Goal: Communication & Community: Answer question/provide support

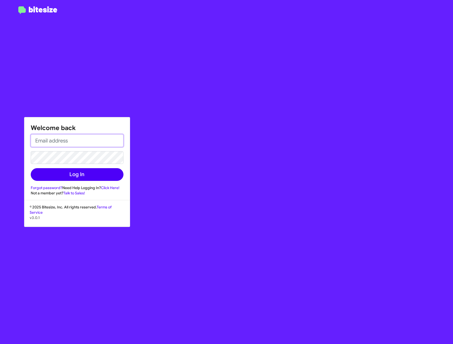
type input "[EMAIL_ADDRESS][DOMAIN_NAME]"
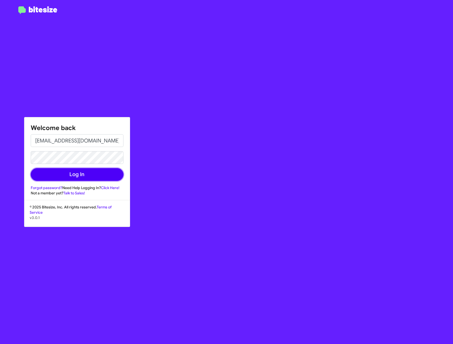
click at [89, 171] on button "Log In" at bounding box center [77, 174] width 93 height 13
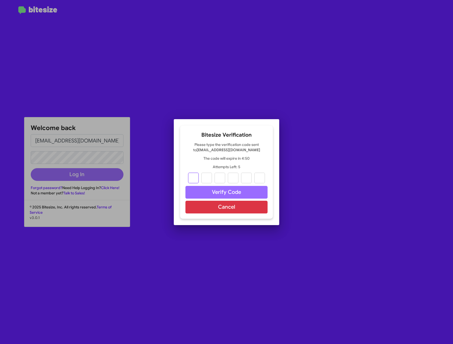
click at [194, 179] on input "text" at bounding box center [193, 178] width 11 height 11
type input "4"
type input "9"
type input "7"
type input "5"
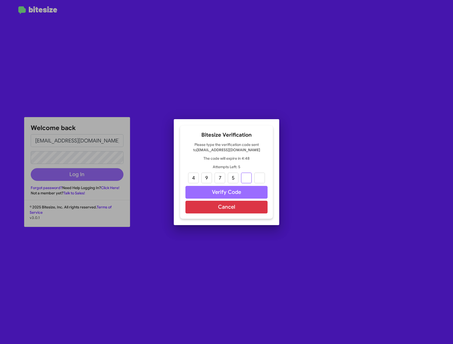
type input "7"
type input "3"
click at [216, 188] on button "Verify Code" at bounding box center [226, 192] width 82 height 13
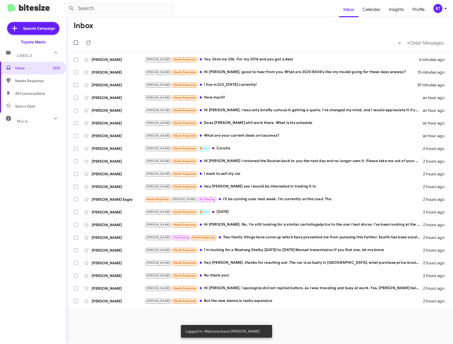
click at [358, 344] on div "Inbox « Previous » Next Older Messages Abraham Bustamante Bustos Joel Needs Res…" at bounding box center [259, 180] width 387 height 327
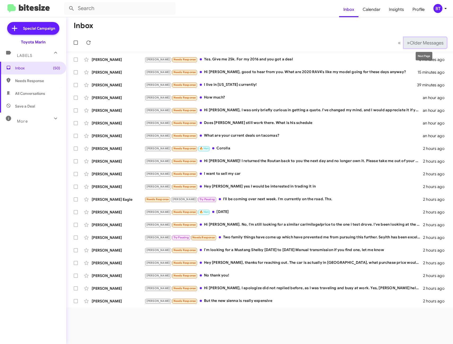
click at [407, 43] on span "»" at bounding box center [408, 42] width 3 height 7
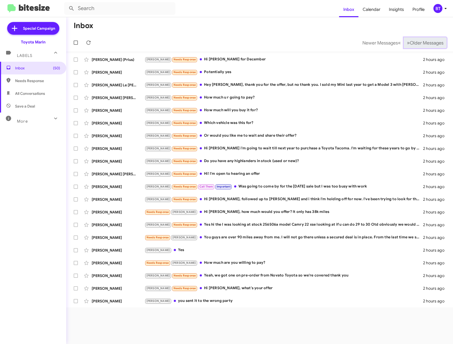
click at [410, 43] on span "Older Messages" at bounding box center [427, 43] width 34 height 6
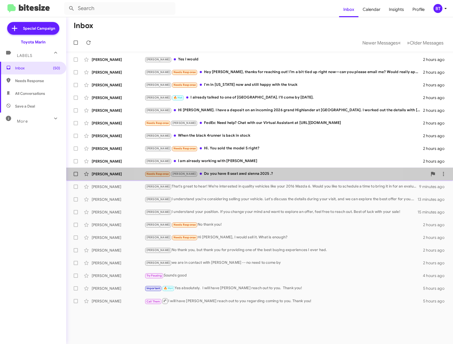
click at [270, 172] on div "Needs Response Joel Do you have 8 seat awd sienna 2025 .?" at bounding box center [286, 174] width 283 height 6
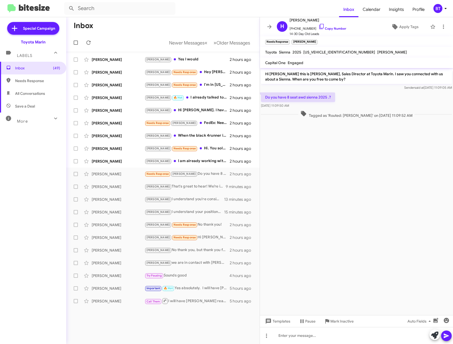
drag, startPoint x: 332, startPoint y: 28, endPoint x: 325, endPoint y: 44, distance: 18.0
click at [332, 28] on link "Copy Number" at bounding box center [332, 28] width 28 height 4
click at [210, 164] on div "Joel I am already working with Keith" at bounding box center [190, 161] width 90 height 6
click at [273, 28] on span at bounding box center [269, 27] width 11 height 6
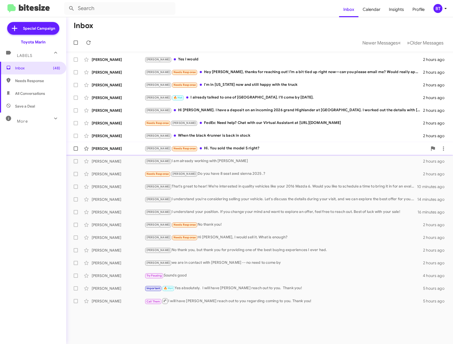
click at [246, 146] on div "Joel Needs Response Hi. You sold the model S right?" at bounding box center [286, 148] width 283 height 6
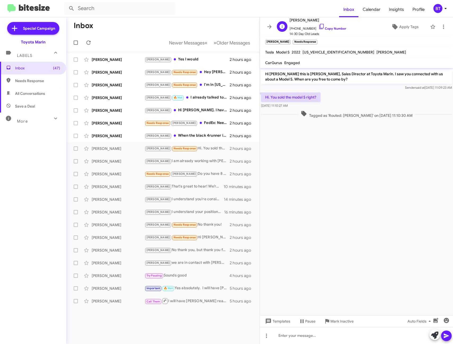
drag, startPoint x: 331, startPoint y: 29, endPoint x: 330, endPoint y: 32, distance: 3.2
click at [331, 29] on link "Copy Number" at bounding box center [332, 28] width 28 height 4
click at [270, 26] on icon at bounding box center [269, 27] width 4 height 4
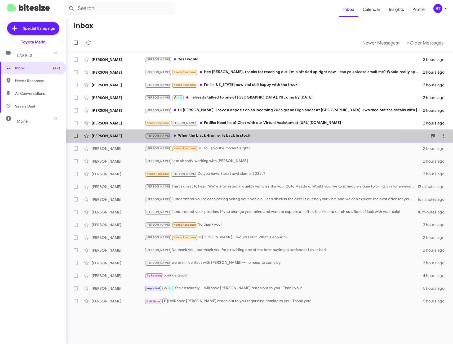
click at [225, 135] on div "Joel When the black 4runner is back in stock" at bounding box center [286, 136] width 283 height 6
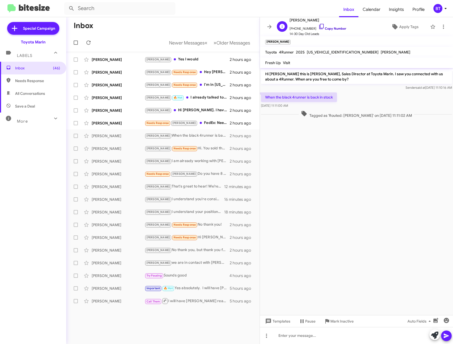
click at [331, 25] on span "+14152254328 Copy Number" at bounding box center [318, 27] width 57 height 8
click at [330, 29] on link "Copy Number" at bounding box center [332, 28] width 28 height 4
click at [269, 26] on icon at bounding box center [269, 27] width 6 height 6
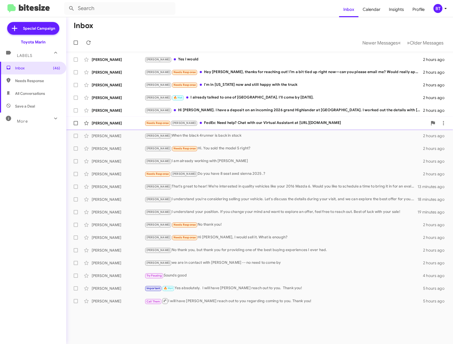
click at [233, 122] on div "Needs Response Joel FedEx: Need help? Chat with our Virtual Assistant at https:…" at bounding box center [286, 123] width 283 height 6
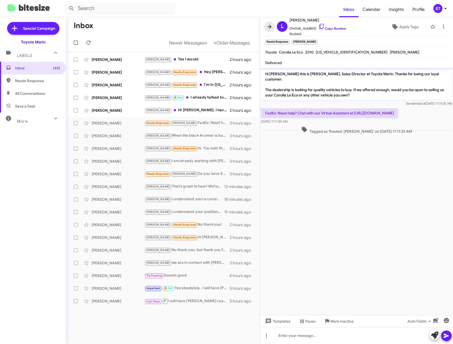
click at [265, 28] on span at bounding box center [269, 27] width 11 height 6
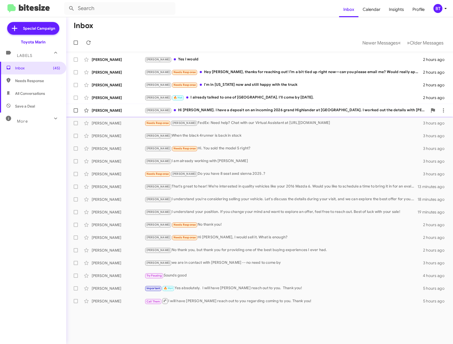
drag, startPoint x: 206, startPoint y: 109, endPoint x: 209, endPoint y: 110, distance: 3.1
click at [206, 109] on div "Joel Hi Nathan. I have a deposit on an incoming 2026 grand Highlander at Toyota…" at bounding box center [286, 110] width 283 height 6
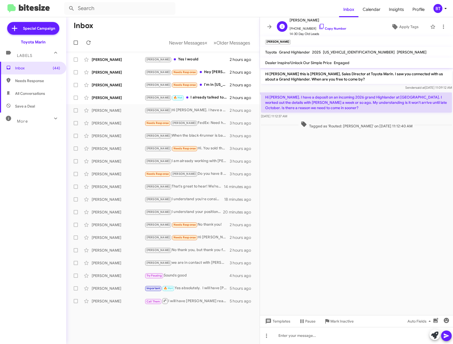
click at [329, 29] on link "Copy Number" at bounding box center [332, 28] width 28 height 4
drag, startPoint x: 270, startPoint y: 26, endPoint x: 272, endPoint y: 43, distance: 17.0
click at [270, 26] on icon at bounding box center [269, 27] width 4 height 4
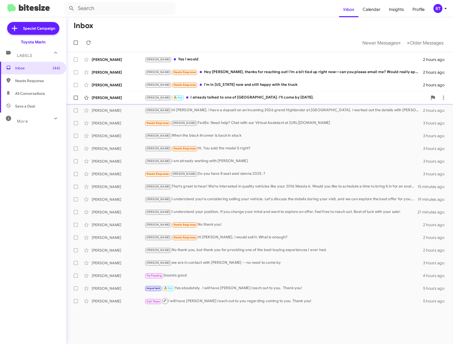
click at [236, 95] on div "Joel 🔥 Hot I already talked to one of saleman. I'll come by on Saturday." at bounding box center [286, 98] width 283 height 6
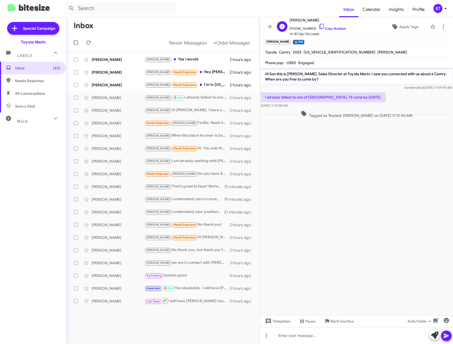
drag, startPoint x: 325, startPoint y: 26, endPoint x: 329, endPoint y: 34, distance: 8.5
click at [325, 26] on link "Copy Number" at bounding box center [332, 28] width 28 height 4
click at [269, 25] on icon at bounding box center [269, 27] width 6 height 6
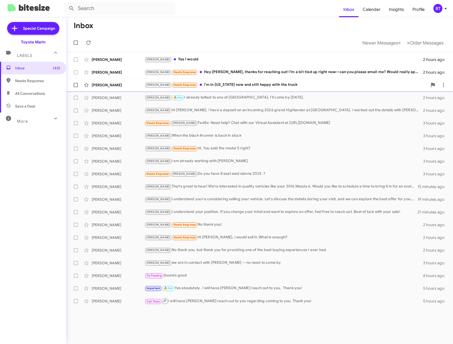
click at [223, 83] on div "Joel Needs Response I'm in Florida now and still happy with the truck" at bounding box center [286, 85] width 283 height 6
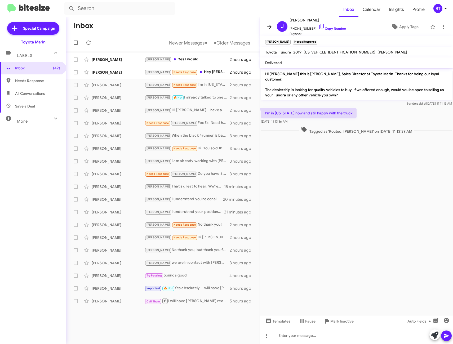
click at [268, 26] on icon at bounding box center [269, 27] width 6 height 6
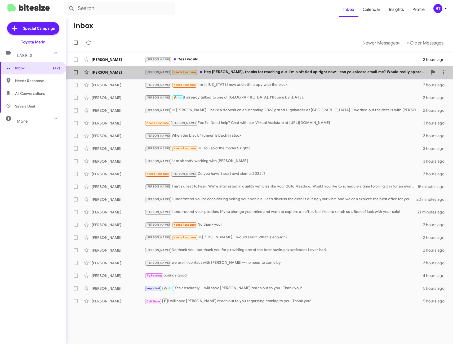
click at [238, 70] on div "Joel Needs Response Hey Nathan, thanks for reaching out! I’m a bit tied up righ…" at bounding box center [286, 72] width 283 height 6
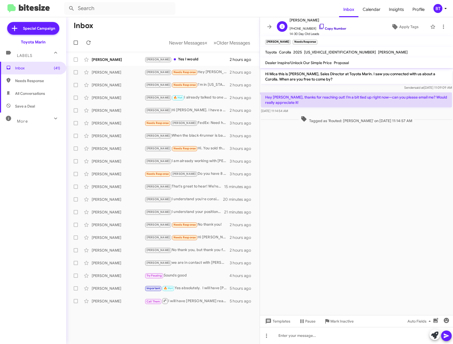
click at [330, 28] on link "Copy Number" at bounding box center [332, 28] width 28 height 4
drag, startPoint x: 269, startPoint y: 29, endPoint x: 245, endPoint y: 62, distance: 40.2
click at [269, 29] on icon at bounding box center [269, 27] width 6 height 6
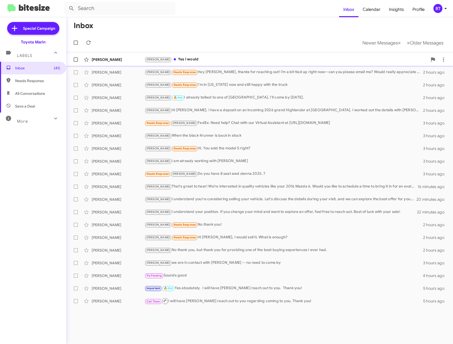
click at [204, 59] on div "Joel Yes I would" at bounding box center [286, 59] width 283 height 6
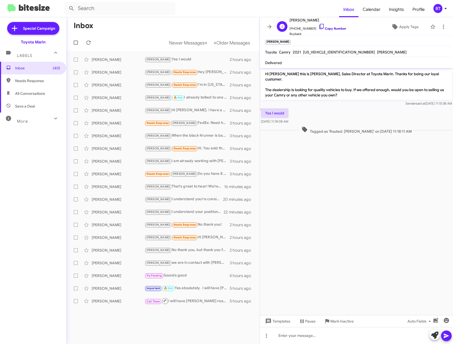
click at [326, 29] on link "Copy Number" at bounding box center [332, 28] width 28 height 4
drag, startPoint x: 274, startPoint y: 24, endPoint x: 262, endPoint y: 42, distance: 22.0
click at [274, 24] on span at bounding box center [269, 27] width 11 height 6
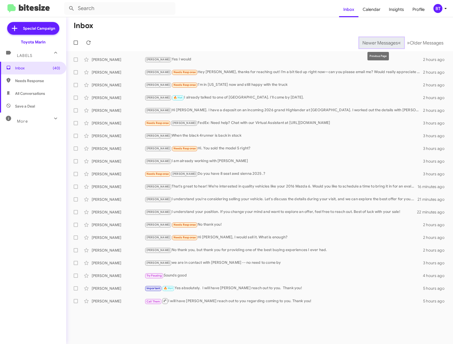
click at [376, 44] on span "Newer Messages" at bounding box center [380, 43] width 36 height 6
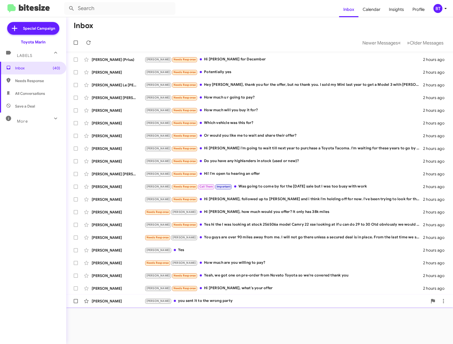
click at [219, 301] on div "Joel you sent it to the wrong party" at bounding box center [286, 301] width 283 height 6
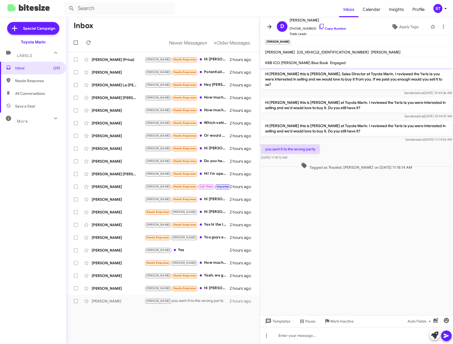
drag, startPoint x: 267, startPoint y: 28, endPoint x: 279, endPoint y: 54, distance: 28.9
click at [267, 28] on icon at bounding box center [269, 27] width 6 height 6
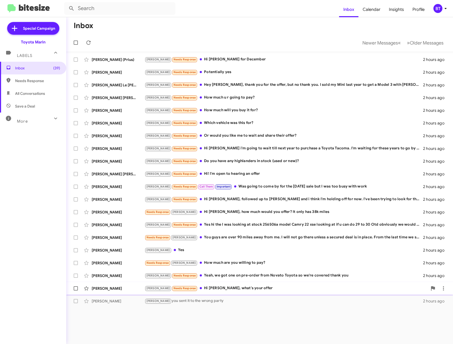
click at [231, 289] on div "Joel Needs Response Hi Nathan, what's your offer" at bounding box center [286, 288] width 283 height 6
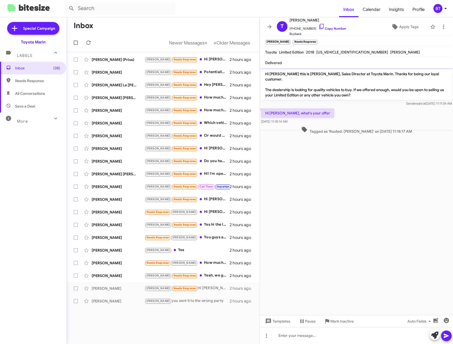
drag, startPoint x: 332, startPoint y: 30, endPoint x: 255, endPoint y: 45, distance: 77.7
click at [332, 30] on link "Copy Number" at bounding box center [332, 28] width 28 height 4
drag, startPoint x: 270, startPoint y: 26, endPoint x: 272, endPoint y: 36, distance: 9.9
click at [270, 26] on icon at bounding box center [269, 27] width 4 height 4
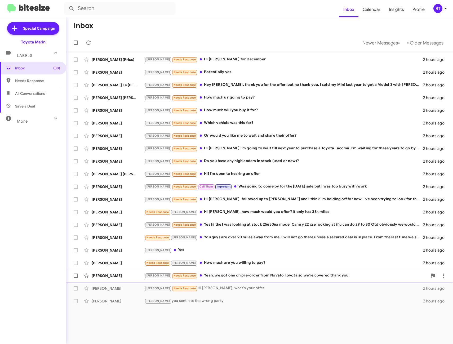
click at [265, 278] on div "Joel Needs Response Yeah, we got one on pre-order from Novato Toyota so we're c…" at bounding box center [286, 276] width 283 height 6
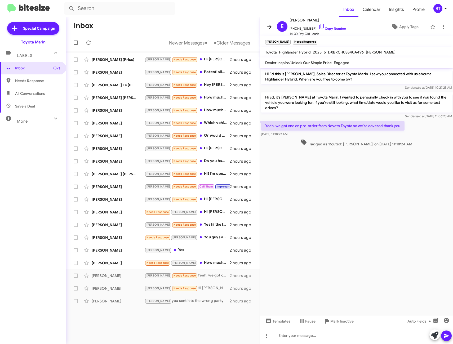
click at [269, 27] on icon at bounding box center [269, 27] width 6 height 6
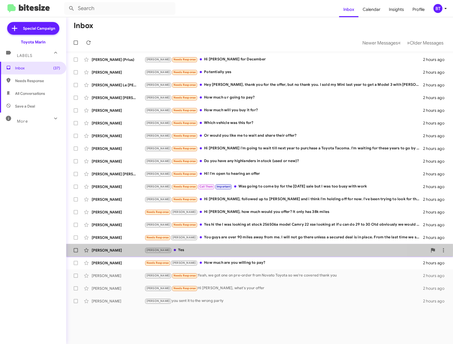
click at [228, 250] on div "Joel Yes" at bounding box center [286, 250] width 283 height 6
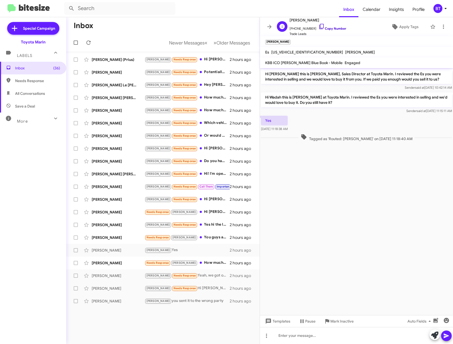
click at [334, 29] on link "Copy Number" at bounding box center [332, 28] width 28 height 4
click at [267, 25] on icon at bounding box center [269, 27] width 6 height 6
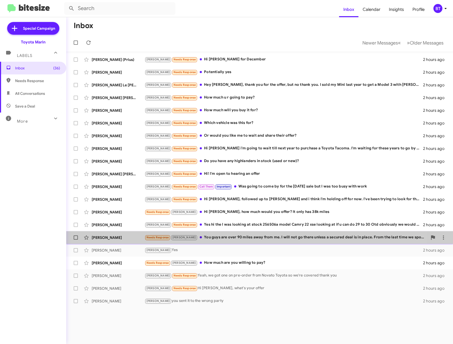
click at [238, 241] on div "Darrell Gapasin Needs Response Joel You guys are over 90 miles away from me. I …" at bounding box center [259, 237] width 378 height 11
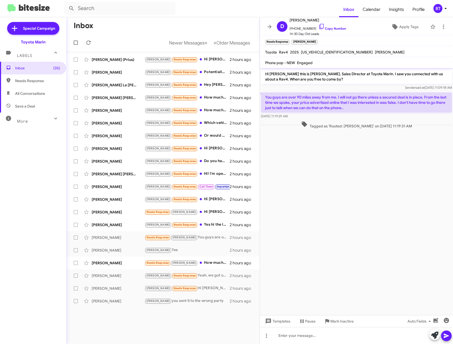
drag, startPoint x: 330, startPoint y: 29, endPoint x: 330, endPoint y: 37, distance: 8.2
click at [330, 29] on link "Copy Number" at bounding box center [332, 28] width 28 height 4
click at [271, 25] on icon at bounding box center [269, 27] width 6 height 6
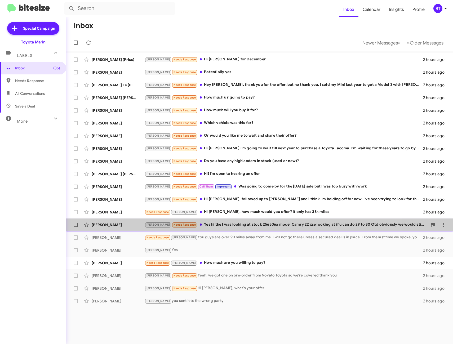
drag, startPoint x: 225, startPoint y: 222, endPoint x: 247, endPoint y: 223, distance: 21.2
click at [226, 222] on div "Joseph Zavala Joel Needs Response Yes hi the I was looking at stock 256506a mod…" at bounding box center [259, 225] width 378 height 11
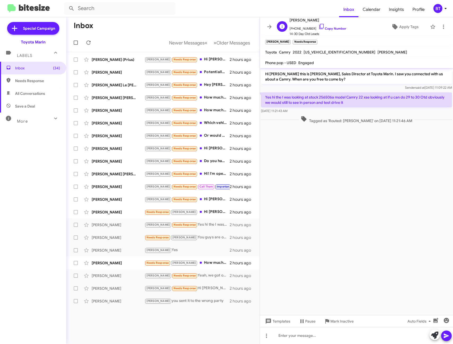
click at [334, 31] on span "+15599780023 Copy Number" at bounding box center [318, 27] width 57 height 8
click at [336, 28] on link "Copy Number" at bounding box center [332, 28] width 28 height 4
drag, startPoint x: 271, startPoint y: 26, endPoint x: 304, endPoint y: 101, distance: 82.0
click at [271, 26] on icon at bounding box center [269, 27] width 4 height 4
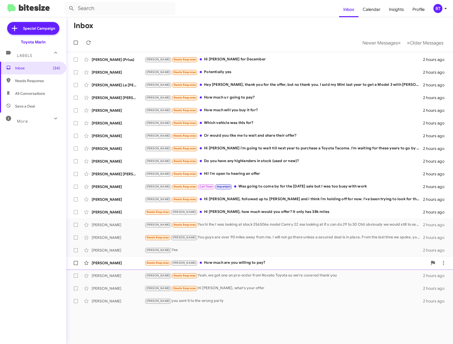
click at [250, 263] on div "Needs Response Joel How much are you willing to pay?" at bounding box center [286, 263] width 283 height 6
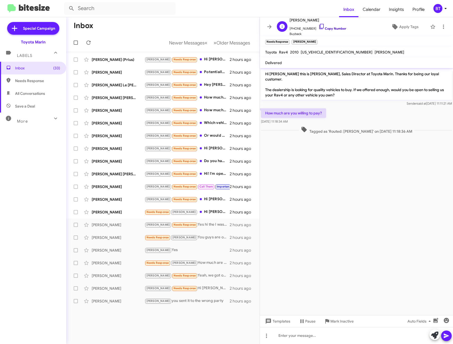
click at [330, 30] on link "Copy Number" at bounding box center [332, 28] width 28 height 4
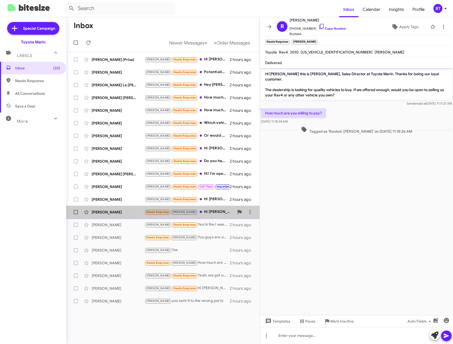
click at [216, 211] on div "Needs Response Joel Hi Nathan, how much would you offer? It only has 38k miles" at bounding box center [190, 212] width 90 height 6
